Goal: Transaction & Acquisition: Purchase product/service

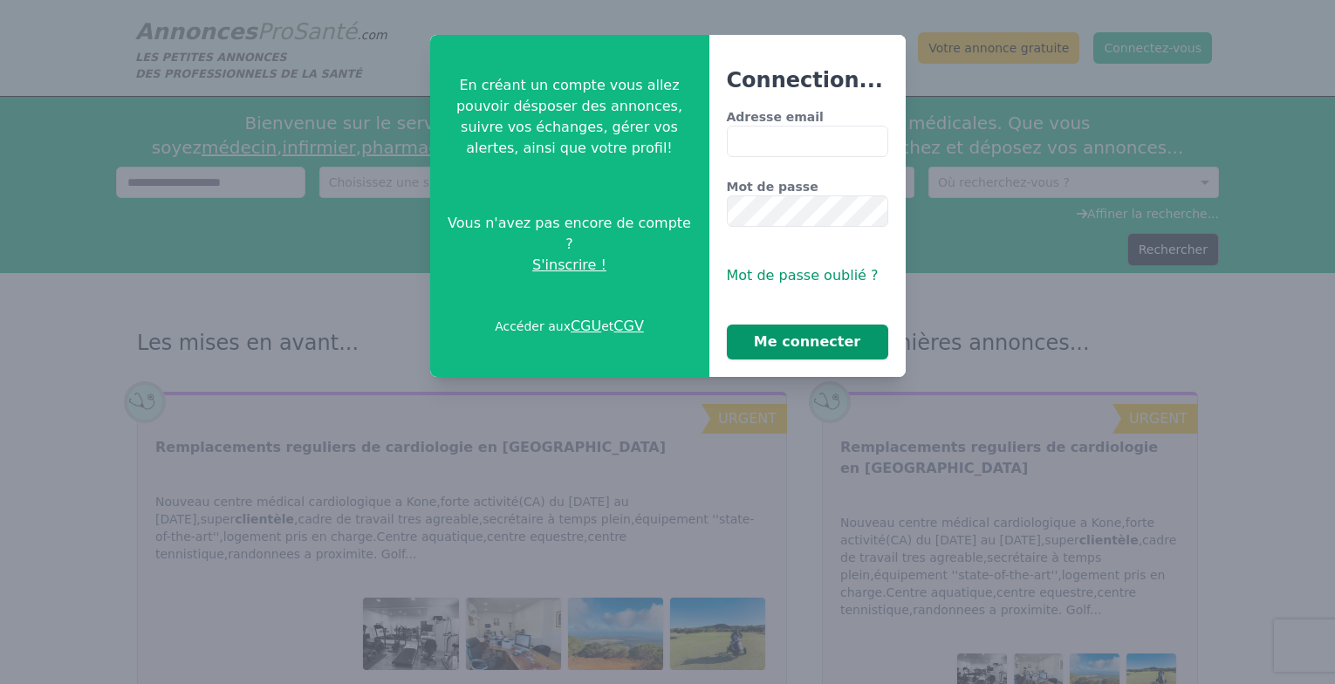
type input "**********"
click at [836, 345] on button "Me connecter" at bounding box center [807, 342] width 161 height 35
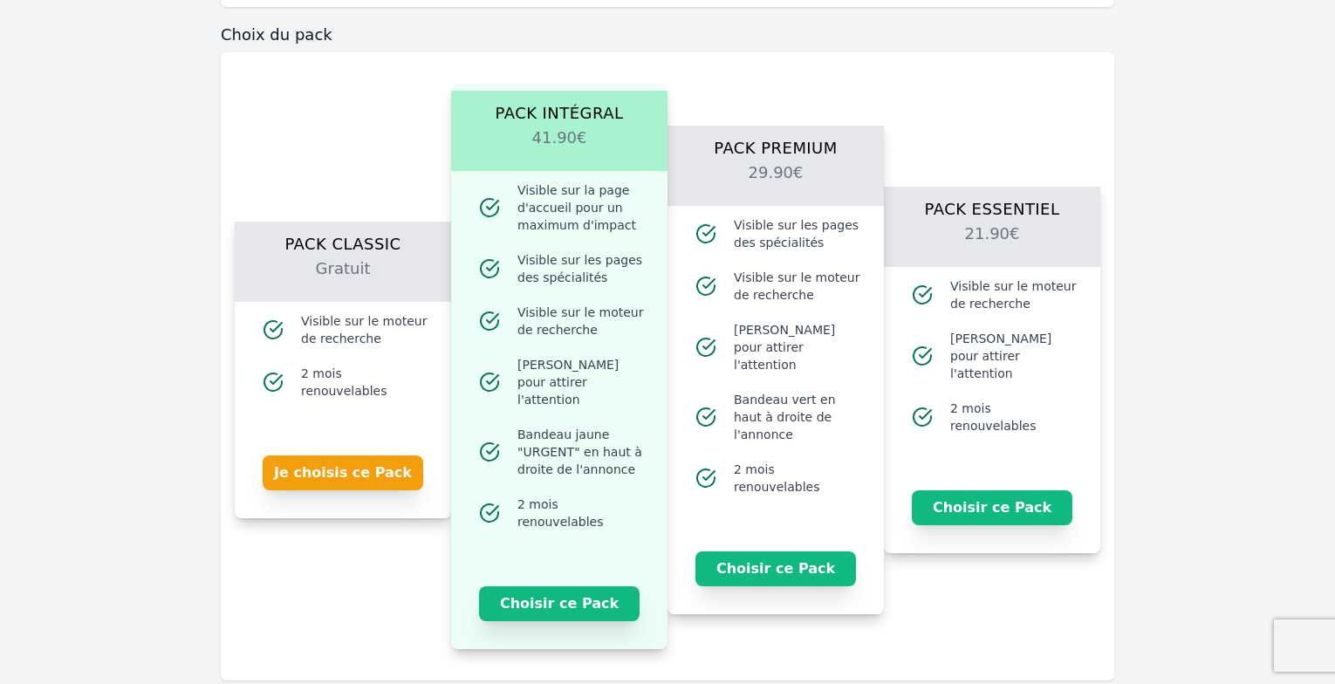
scroll to position [1309, 0]
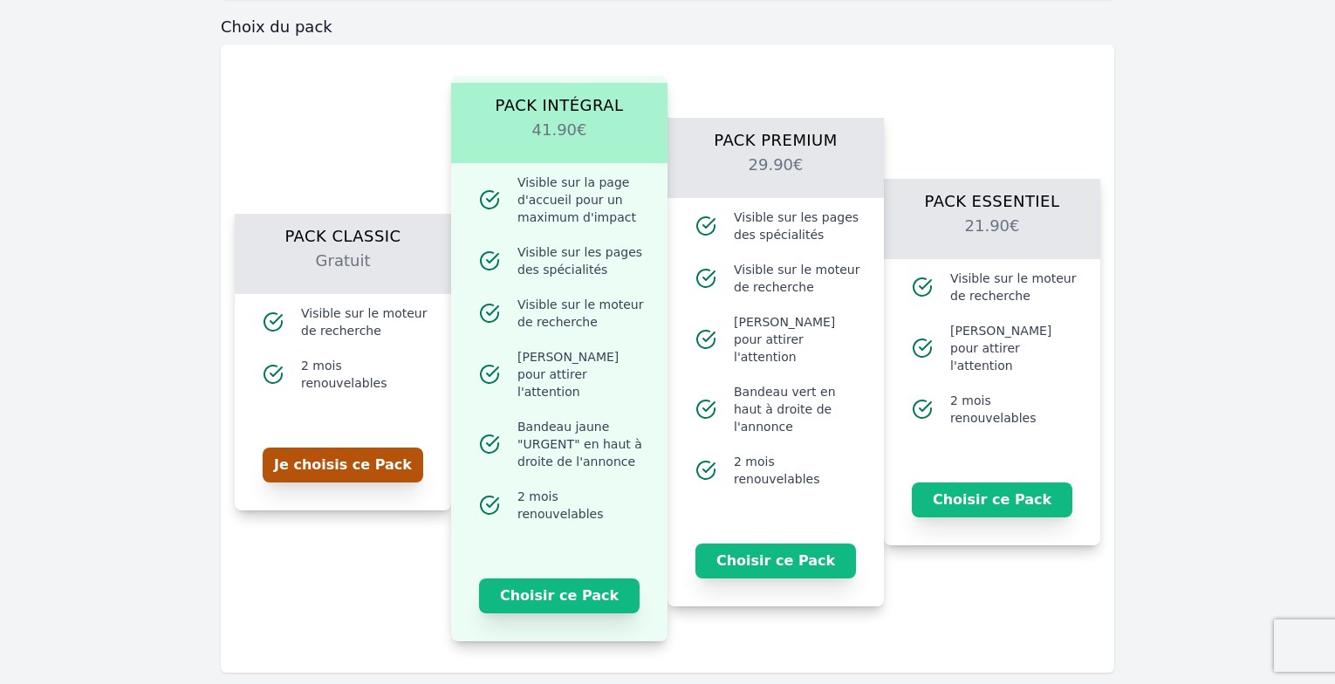
click at [363, 448] on button "Je choisis ce Pack" at bounding box center [343, 465] width 161 height 35
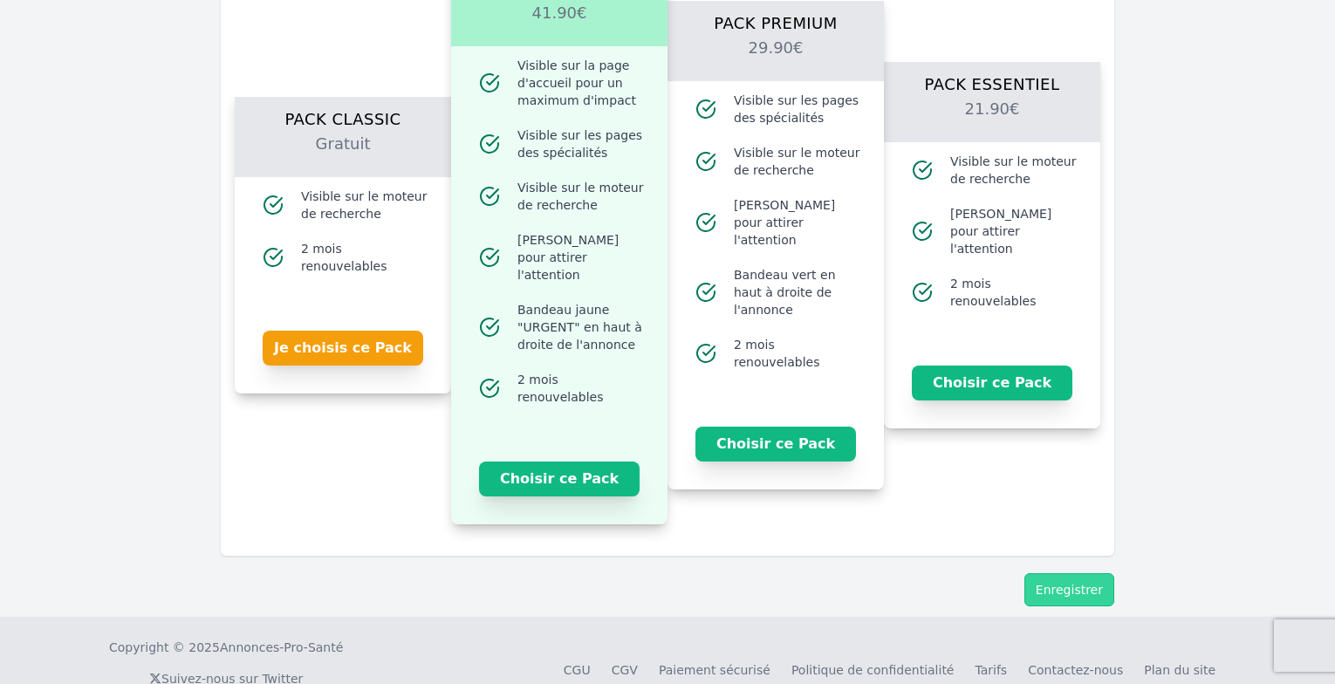
scroll to position [1446, 0]
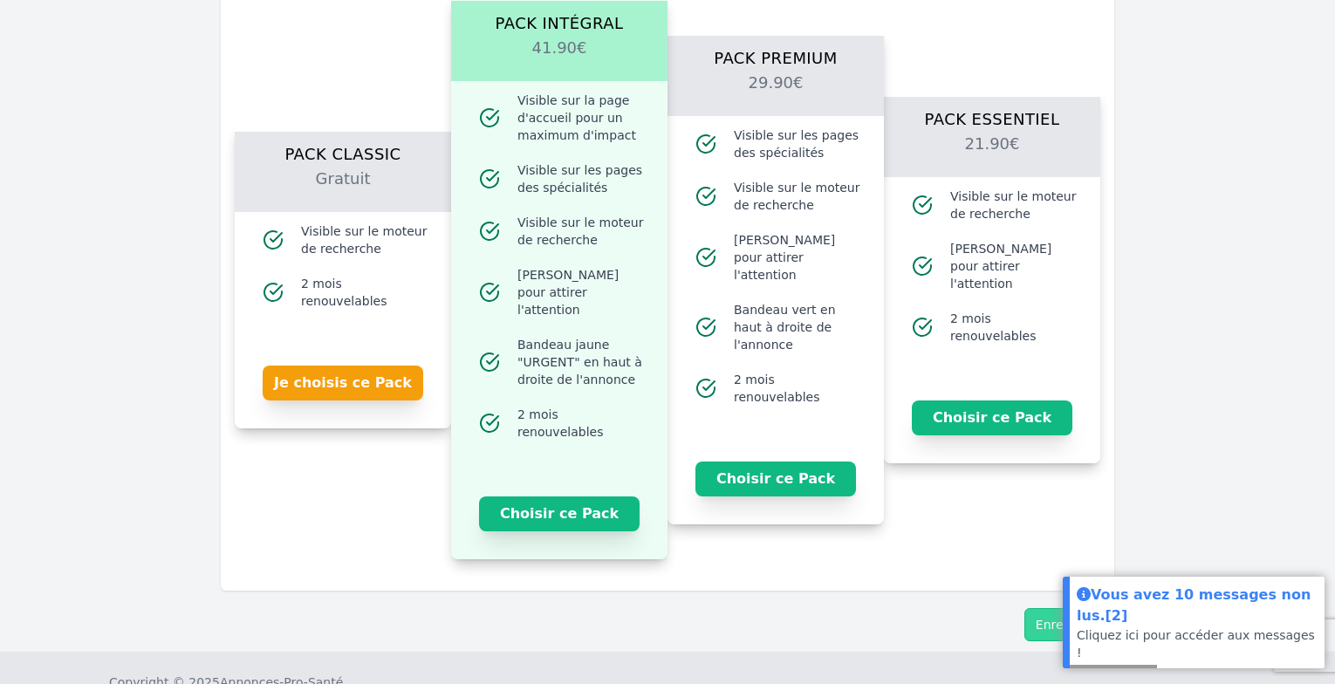
scroll to position [1396, 0]
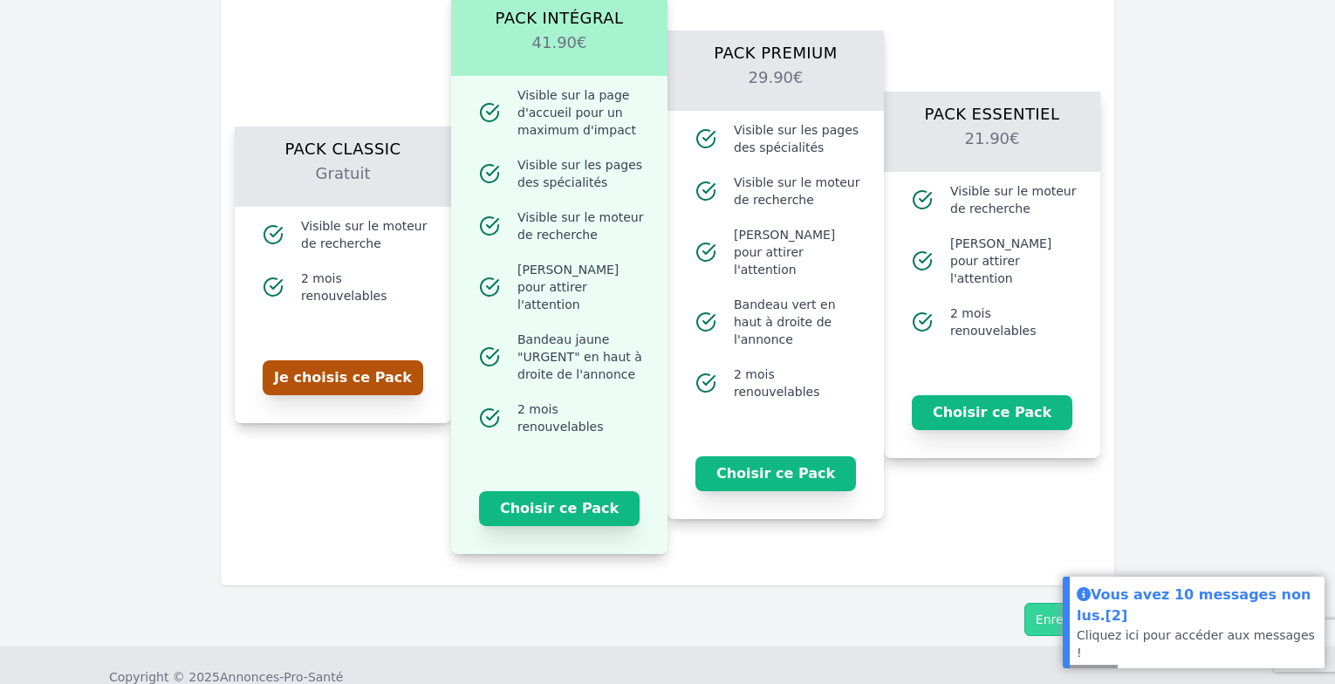
click at [343, 366] on button "Je choisis ce Pack" at bounding box center [343, 377] width 161 height 35
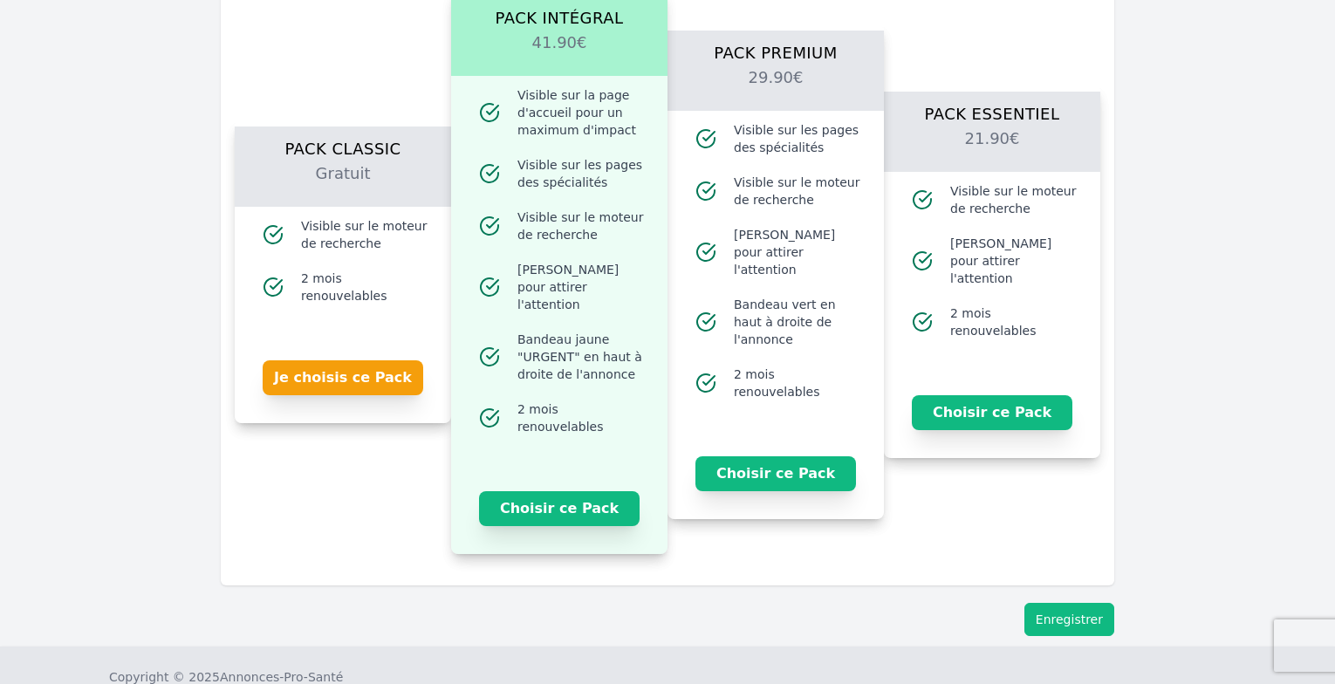
click at [1056, 603] on button "Enregistrer" at bounding box center [1069, 619] width 90 height 33
